Goal: Find specific page/section

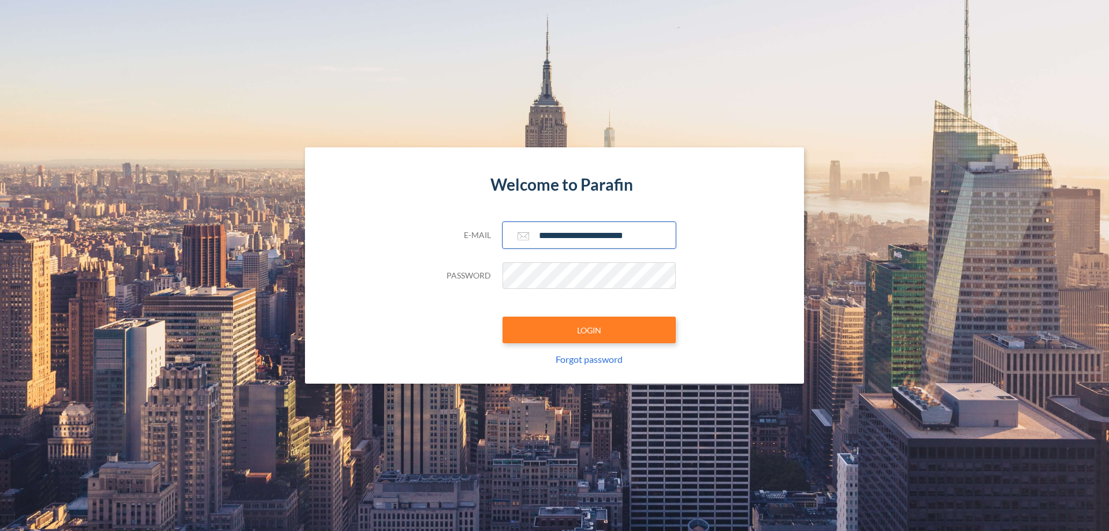
type input "**********"
click at [589, 330] on button "LOGIN" at bounding box center [589, 330] width 173 height 27
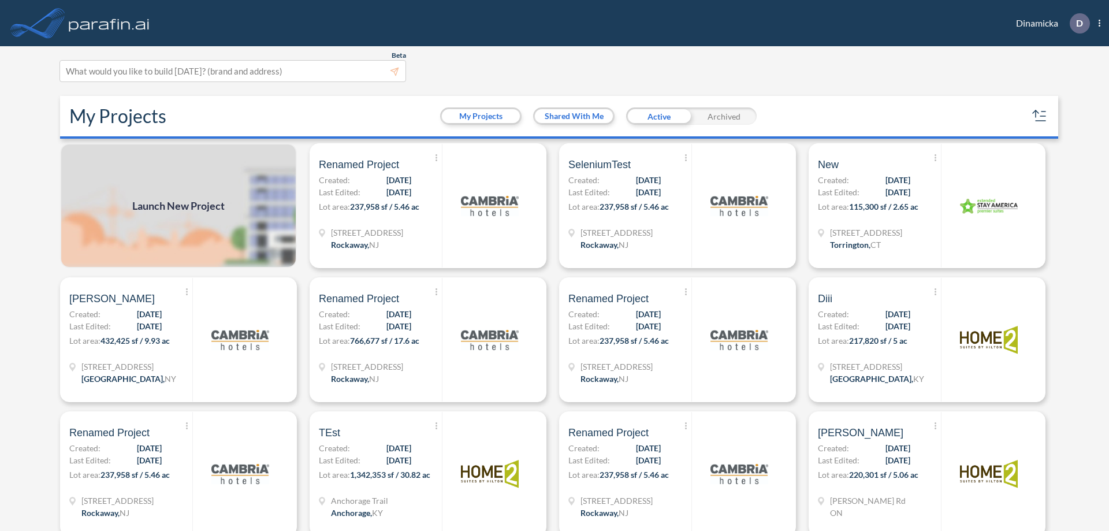
scroll to position [3, 0]
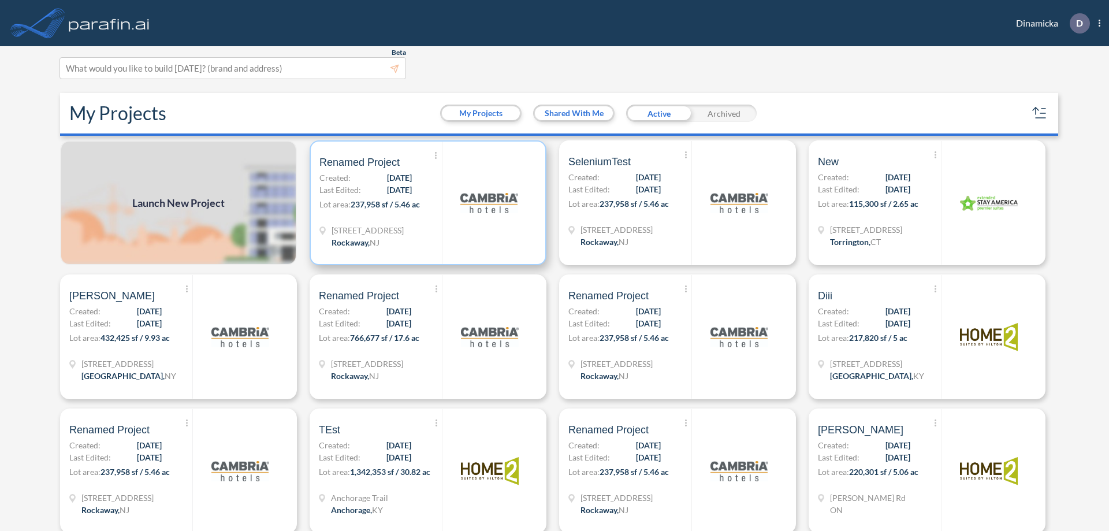
click at [426, 203] on p "Lot area: 237,958 sf / 5.46 ac" at bounding box center [380, 206] width 122 height 17
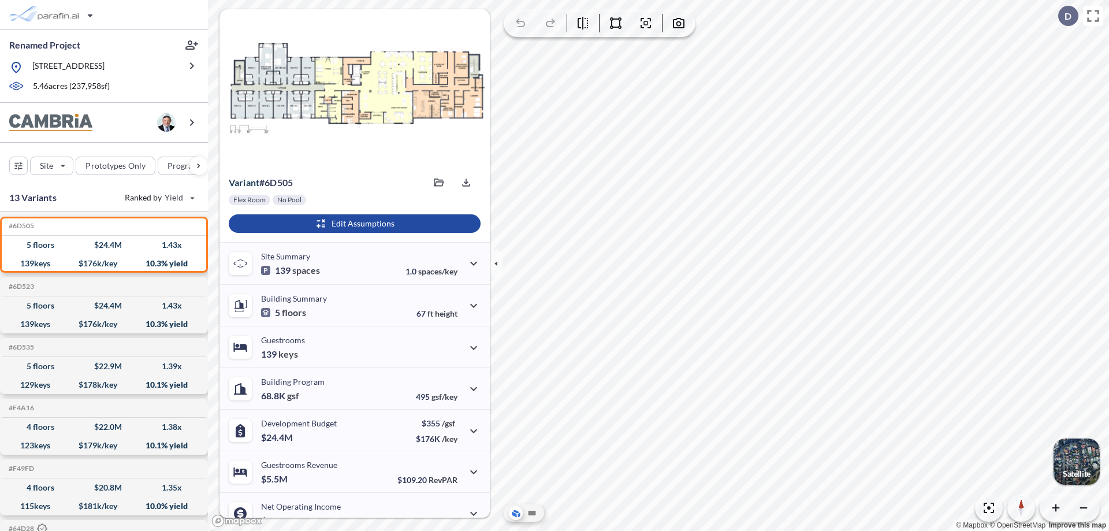
scroll to position [58, 0]
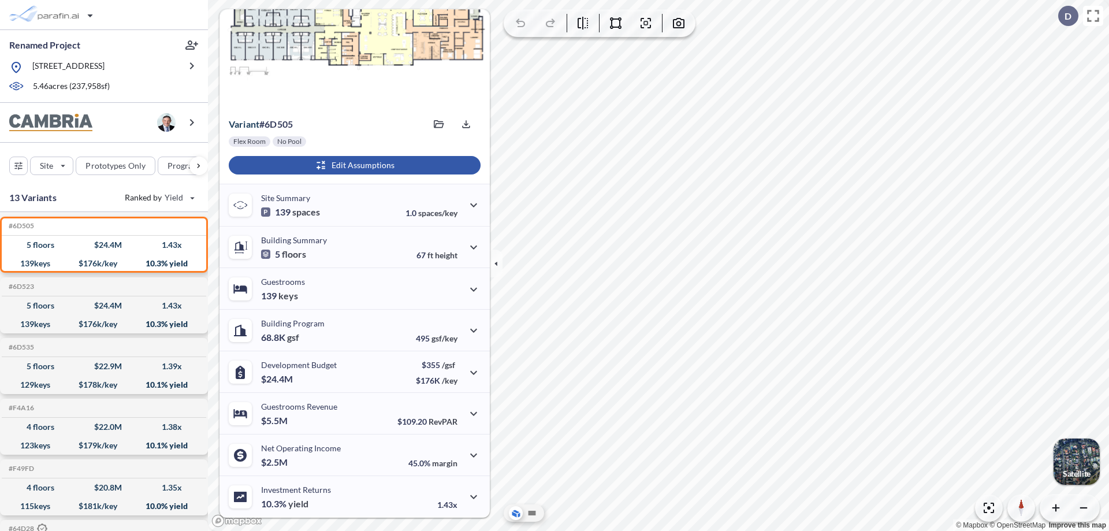
click at [353, 165] on div "button" at bounding box center [355, 165] width 252 height 18
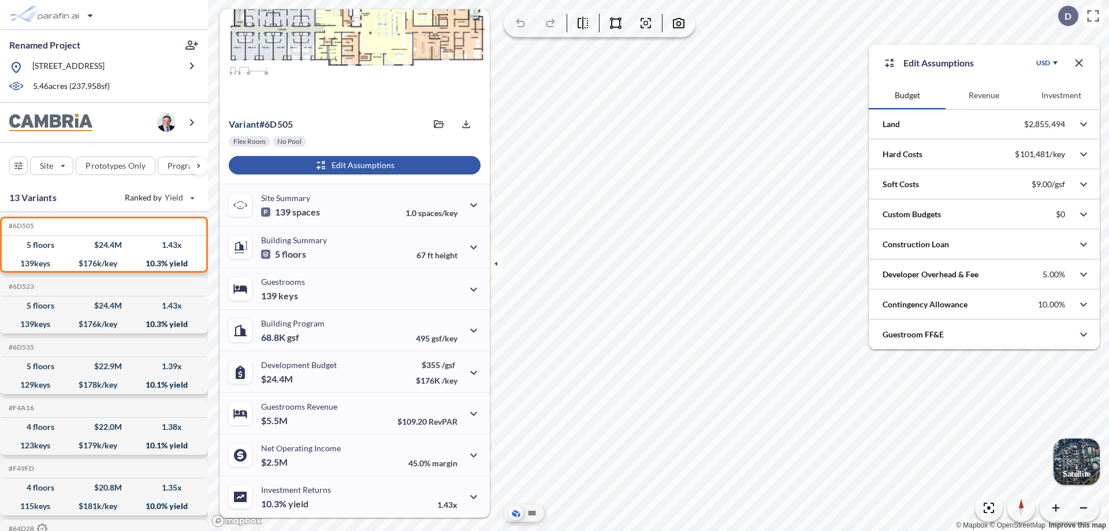
click at [984, 95] on button "Revenue" at bounding box center [984, 95] width 77 height 28
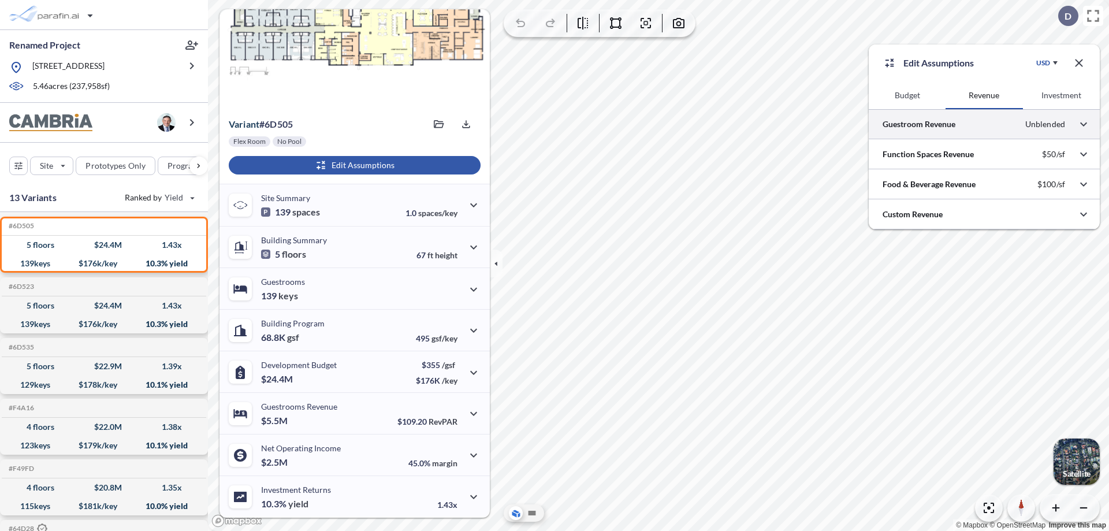
click at [984, 124] on div at bounding box center [984, 123] width 231 height 29
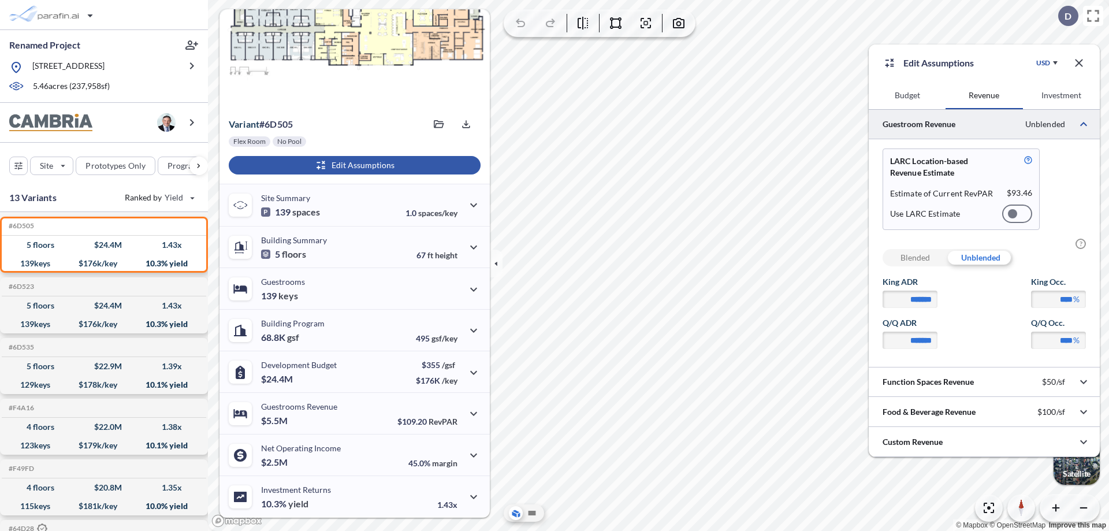
click at [1017, 214] on div at bounding box center [1017, 213] width 30 height 18
